Goal: Check status: Check status

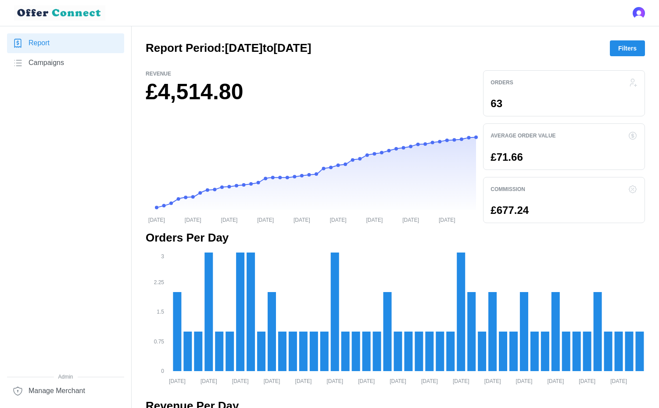
click at [571, 103] on div "63" at bounding box center [564, 103] width 147 height 11
click at [629, 53] on span "Filters" at bounding box center [627, 48] width 18 height 15
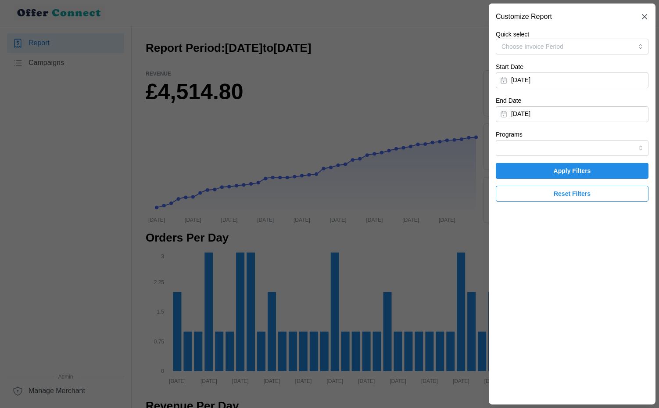
click at [541, 78] on button "[DATE]" at bounding box center [572, 80] width 153 height 16
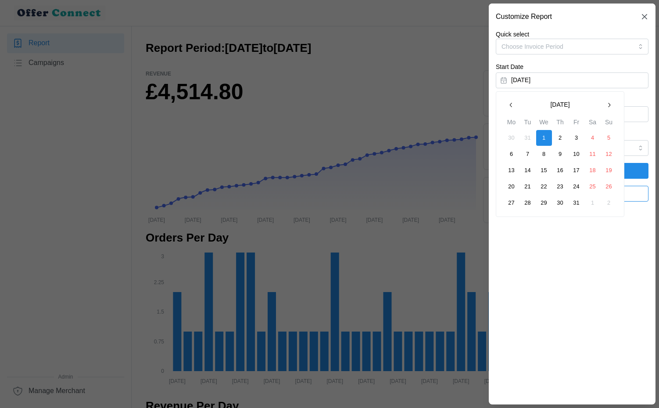
click at [607, 101] on button "button" at bounding box center [609, 105] width 16 height 16
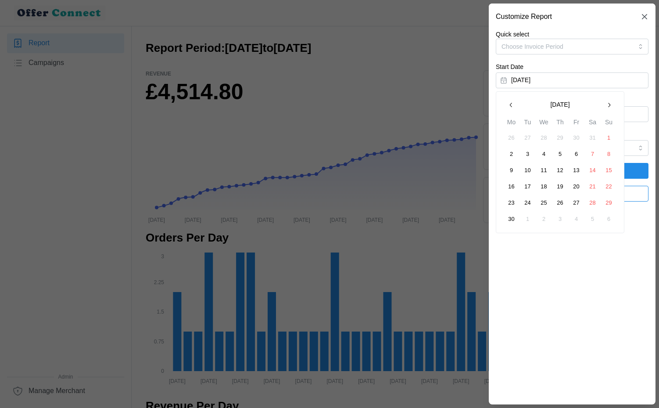
click at [607, 101] on button "button" at bounding box center [609, 105] width 16 height 16
click at [531, 140] on button "1" at bounding box center [528, 138] width 16 height 16
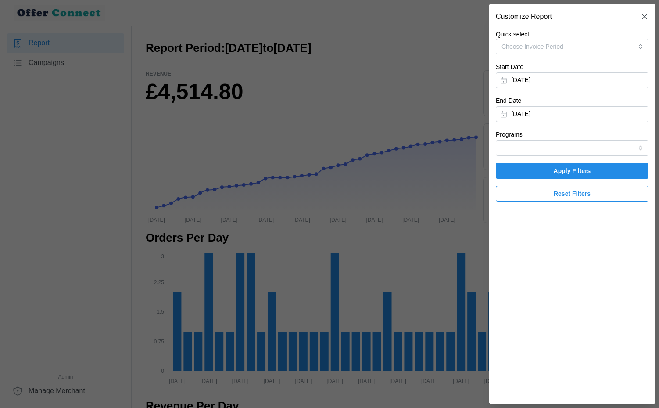
click at [585, 112] on button "[DATE]" at bounding box center [572, 114] width 153 height 16
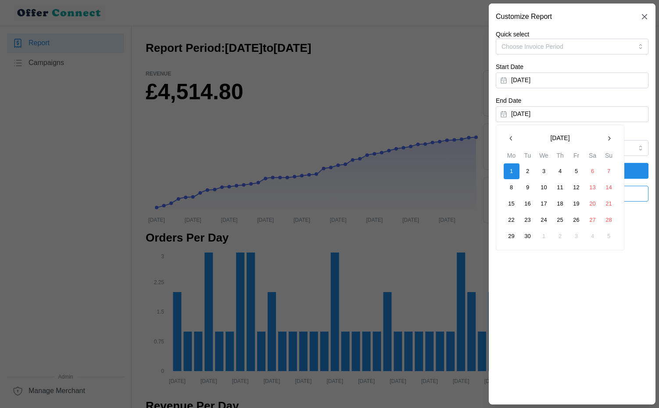
click at [628, 99] on div "End Date [DATE]" at bounding box center [572, 108] width 153 height 27
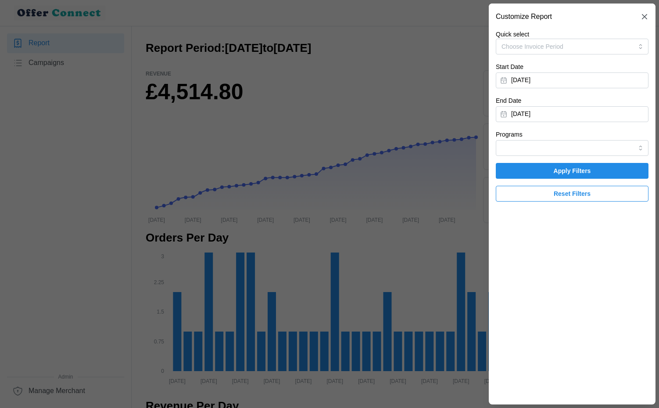
click at [589, 168] on span "Apply Filters" at bounding box center [572, 170] width 37 height 15
